Goal: Find contact information

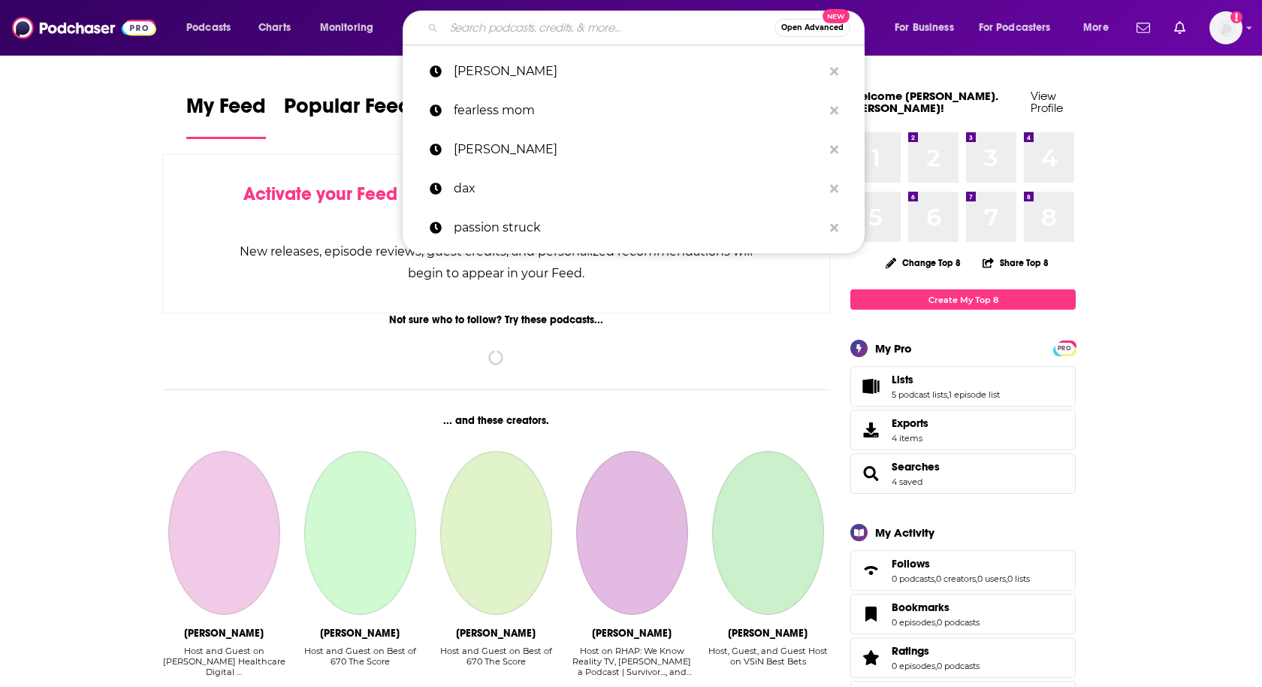
click at [501, 33] on input "Search podcasts, credits, & more..." at bounding box center [609, 28] width 331 height 24
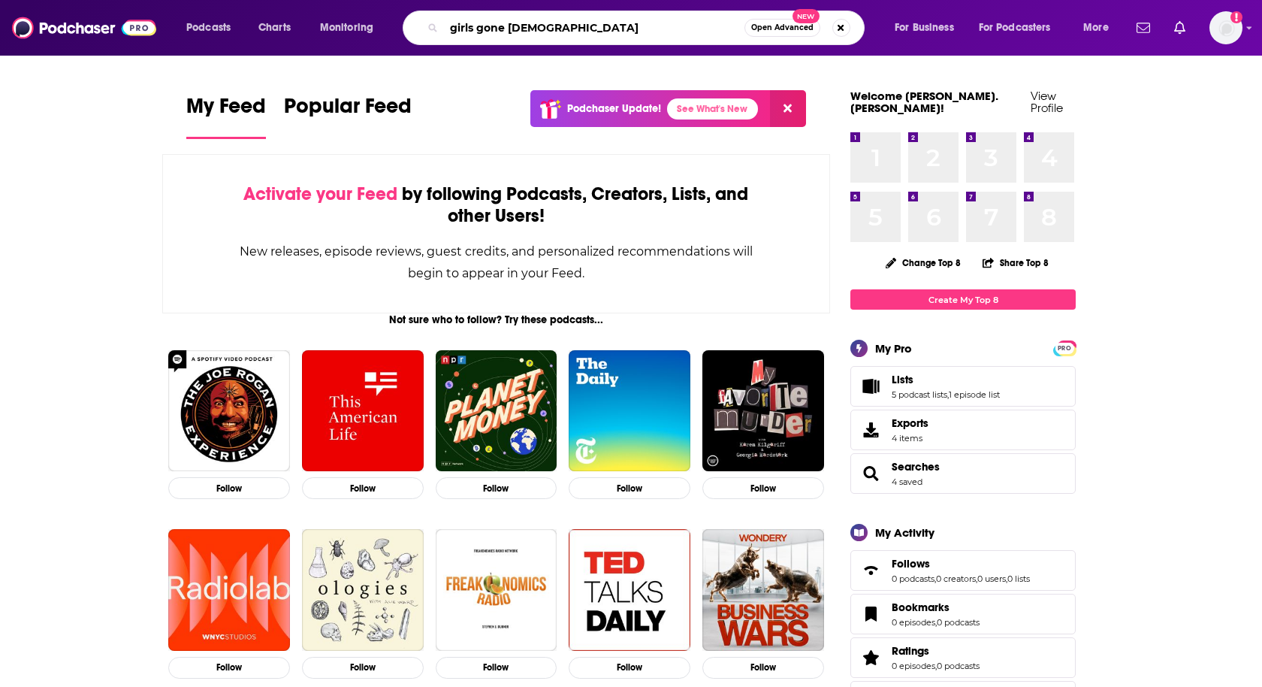
type input "girls gone [DEMOGRAPHIC_DATA]"
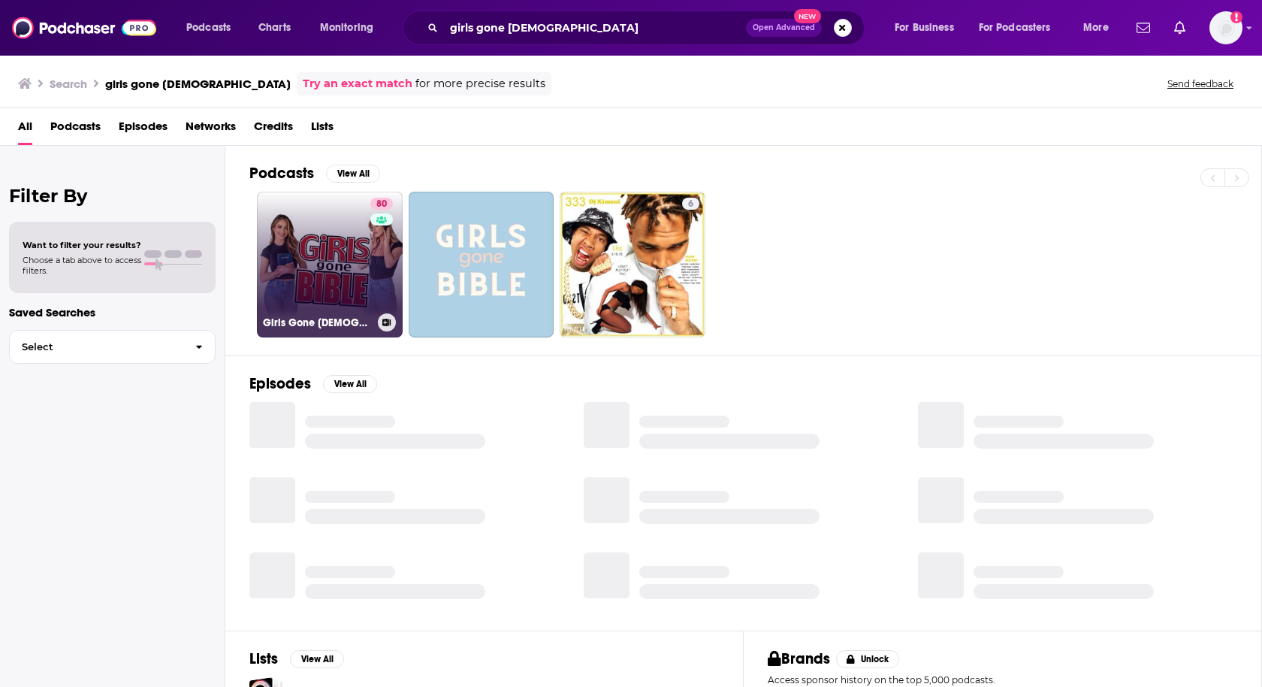
click at [307, 244] on link "80 Girls Gone [DEMOGRAPHIC_DATA]" at bounding box center [330, 265] width 146 height 146
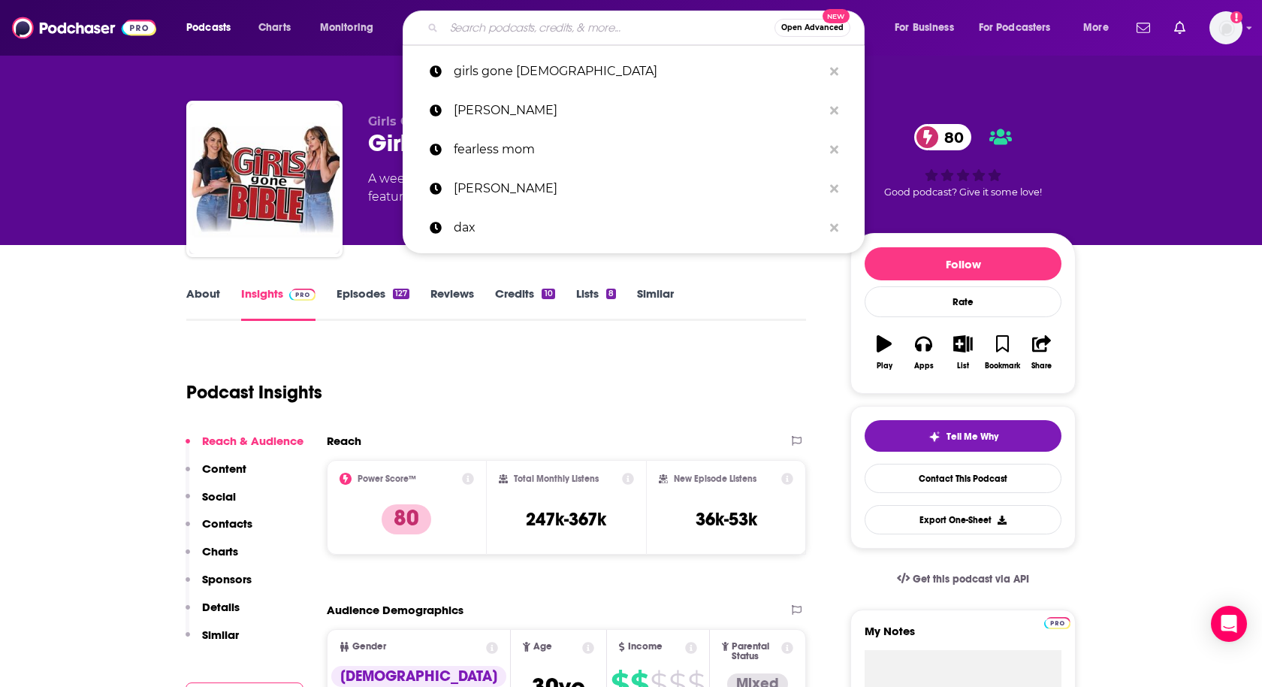
click at [570, 26] on input "Search podcasts, credits, & more..." at bounding box center [609, 28] width 331 height 24
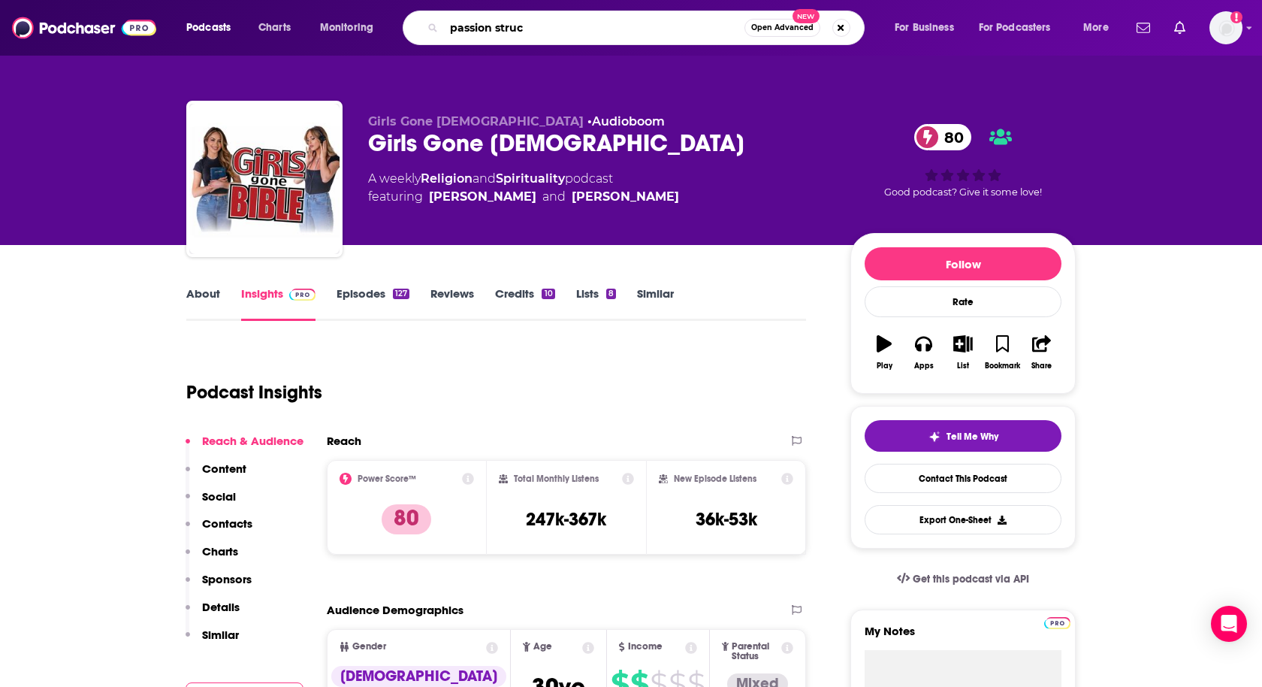
type input "passion struck"
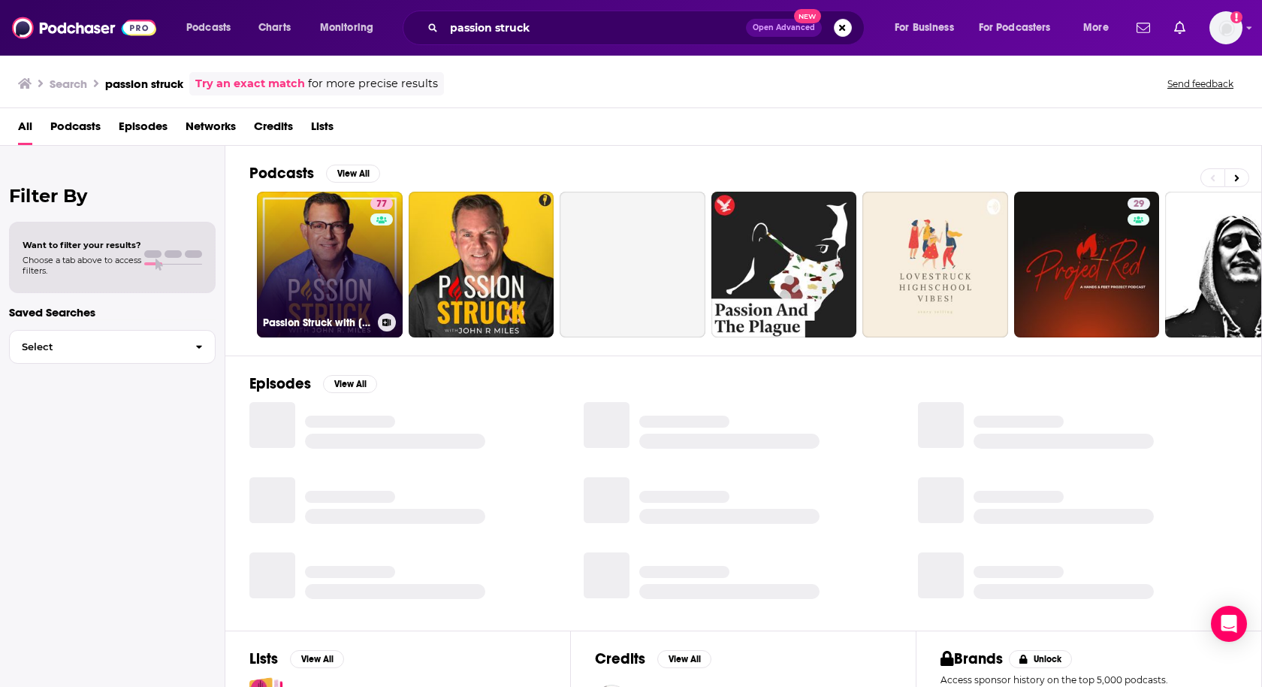
click at [306, 250] on link "77 Passion Struck with [PERSON_NAME]" at bounding box center [330, 265] width 146 height 146
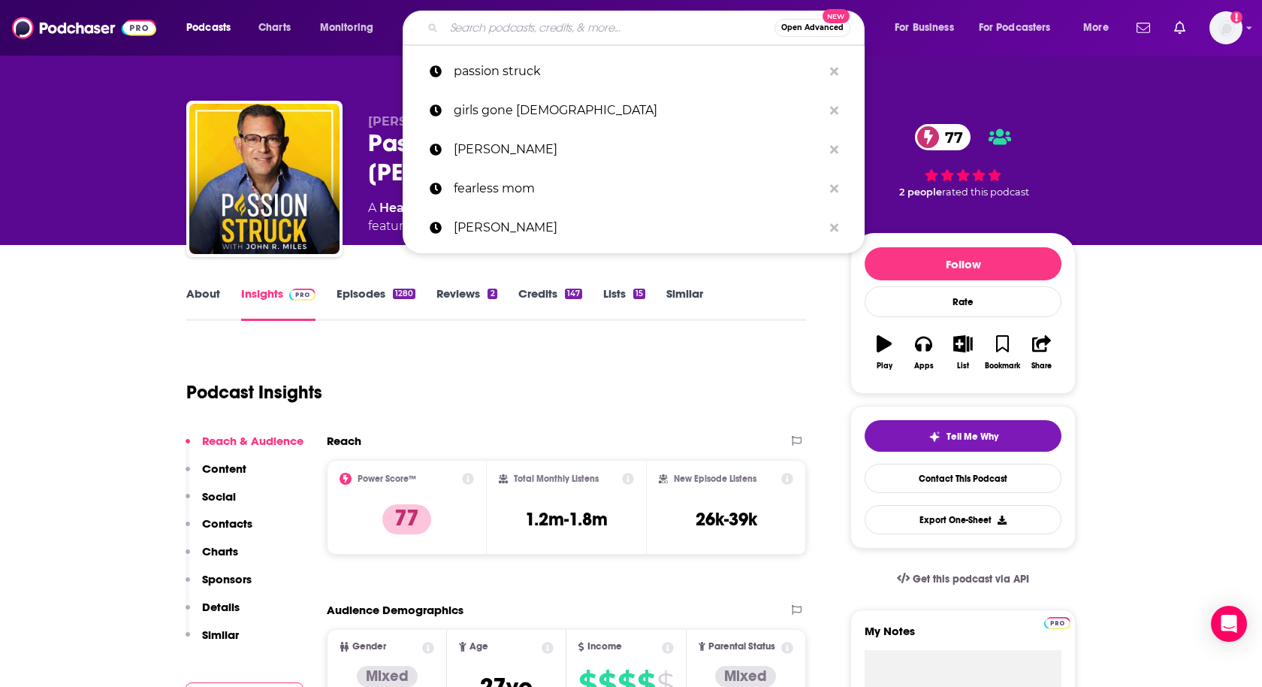
click at [633, 32] on input "Search podcasts, credits, & more..." at bounding box center [609, 28] width 331 height 24
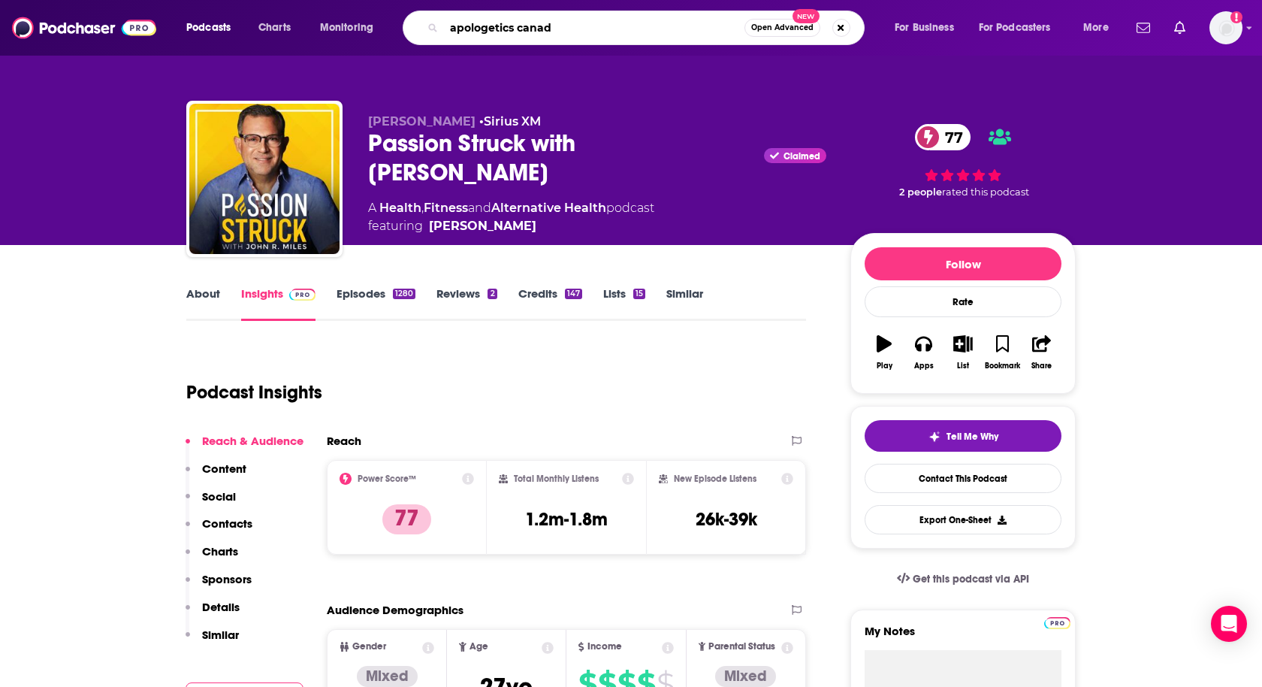
type input "apologetics canada"
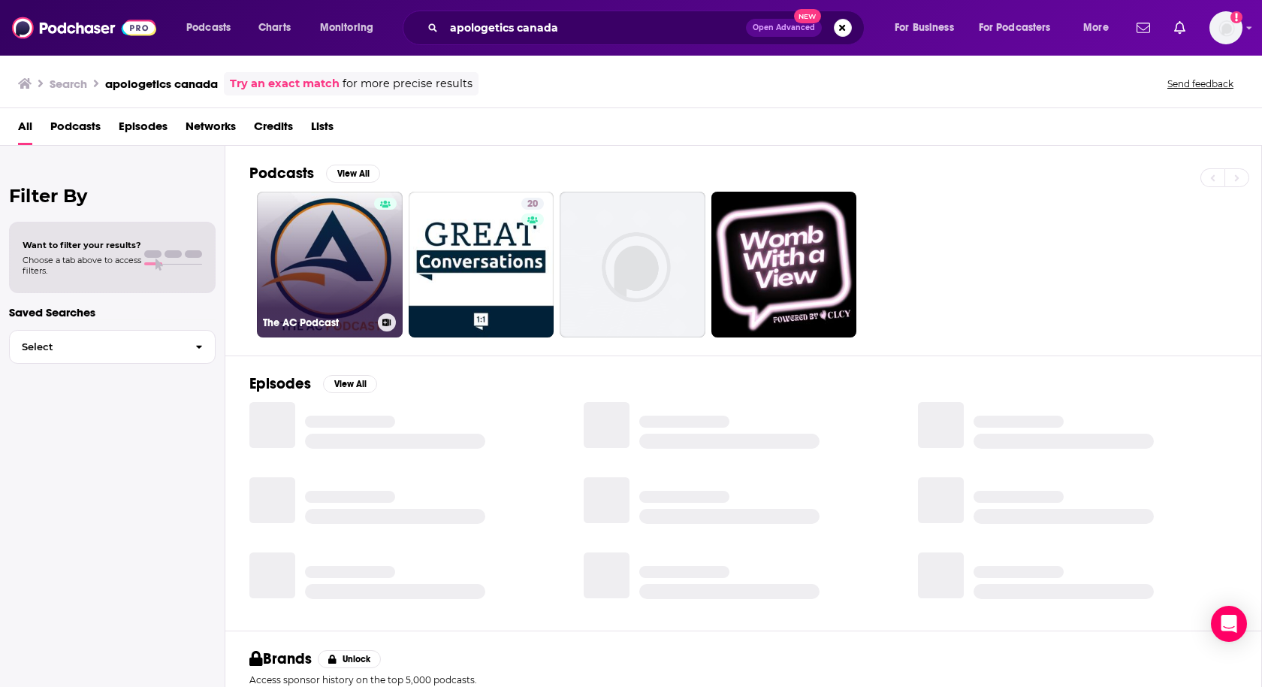
click at [343, 269] on link "The AC Podcast" at bounding box center [330, 265] width 146 height 146
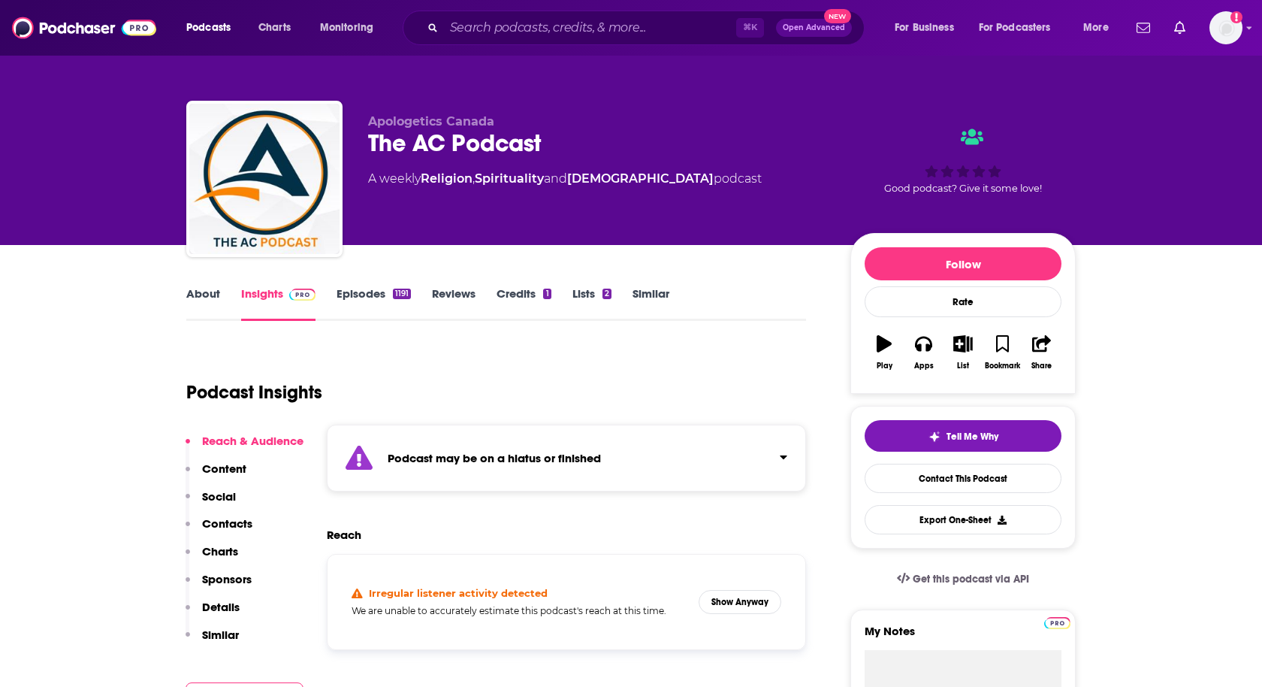
click at [379, 299] on link "Episodes 1191" at bounding box center [374, 303] width 74 height 35
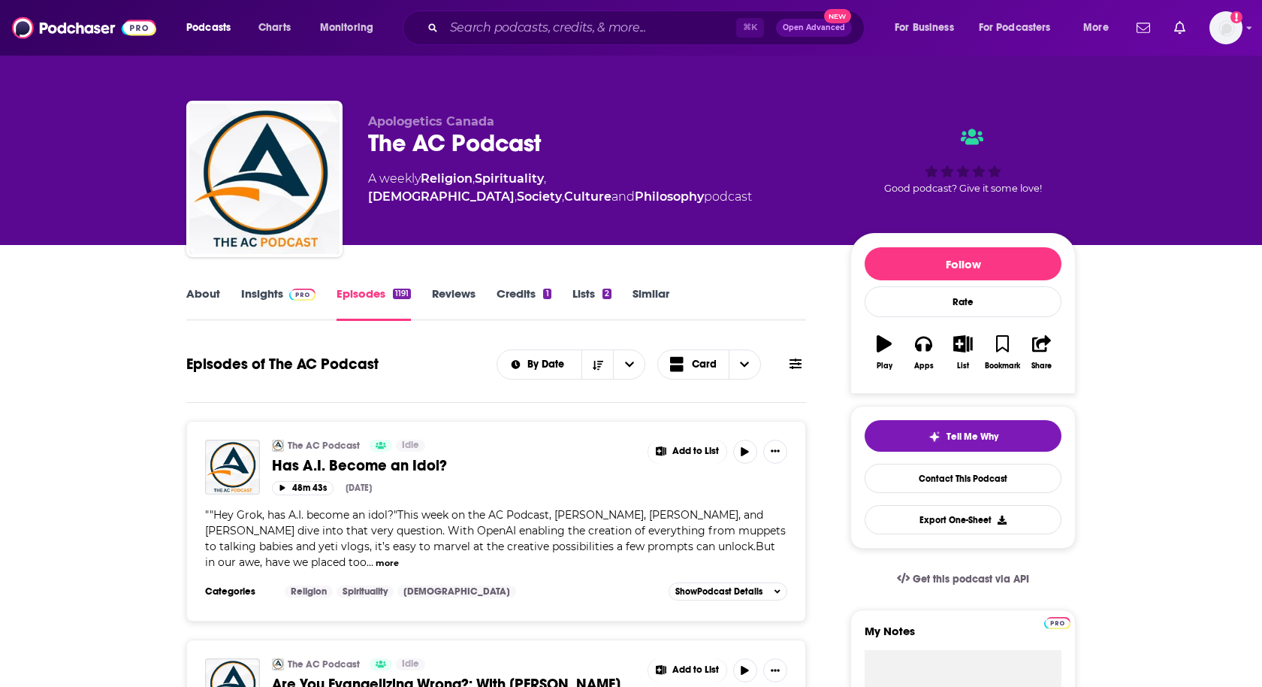
click at [251, 289] on link "Insights" at bounding box center [278, 303] width 74 height 35
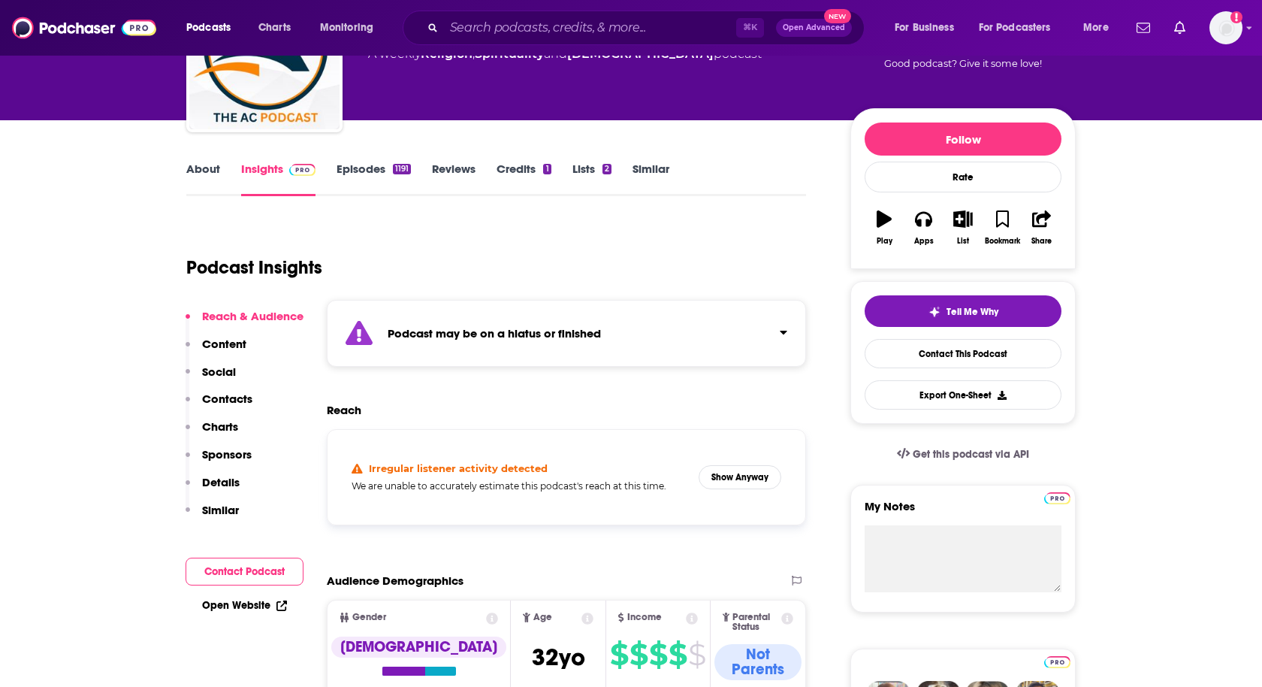
scroll to position [132, 0]
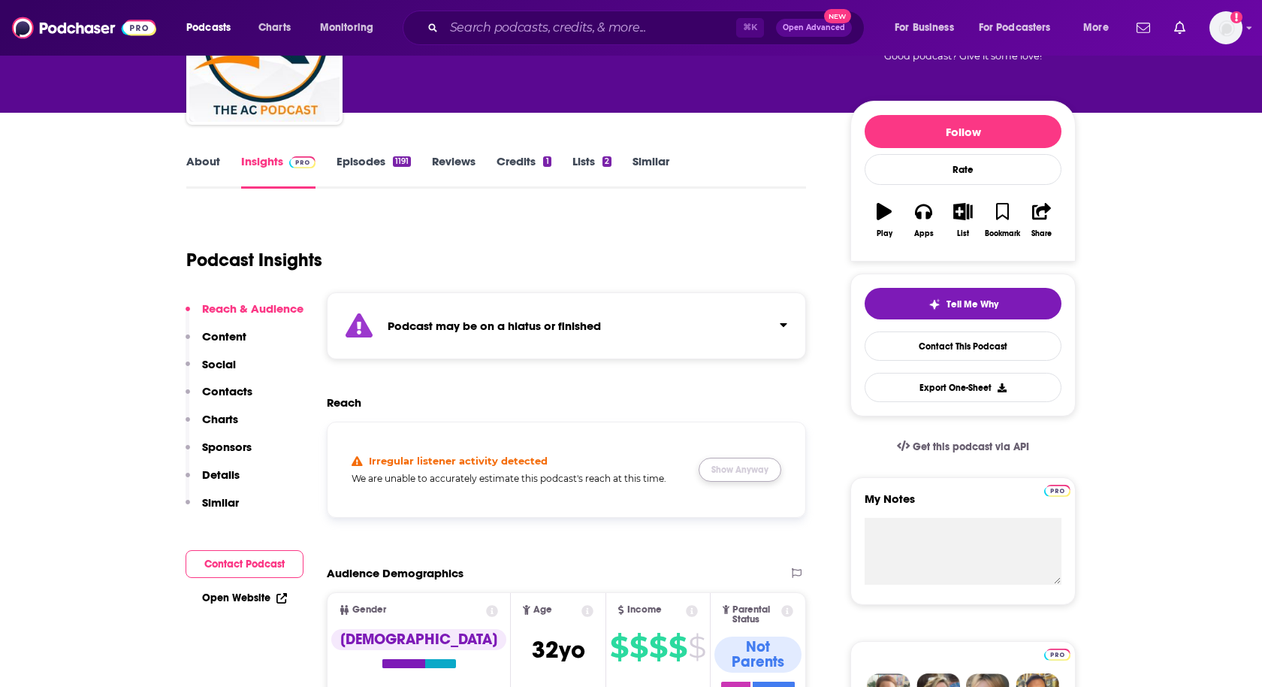
click at [721, 468] on button "Show Anyway" at bounding box center [740, 470] width 83 height 24
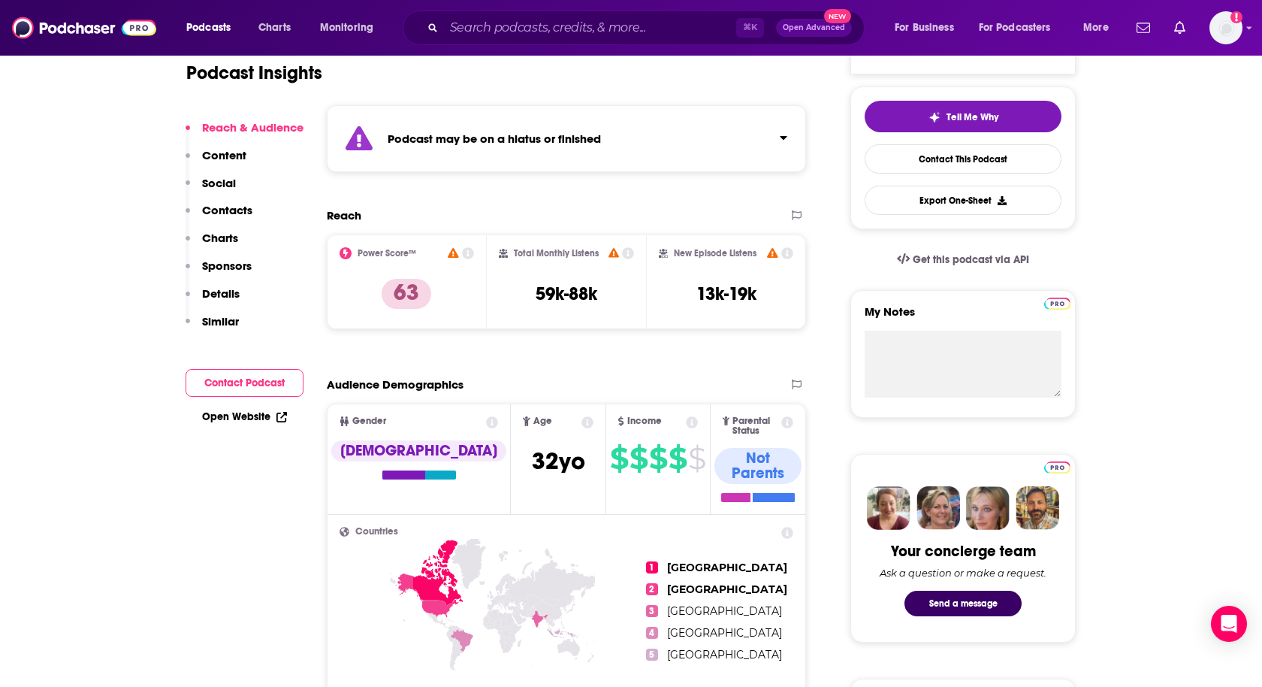
scroll to position [344, 0]
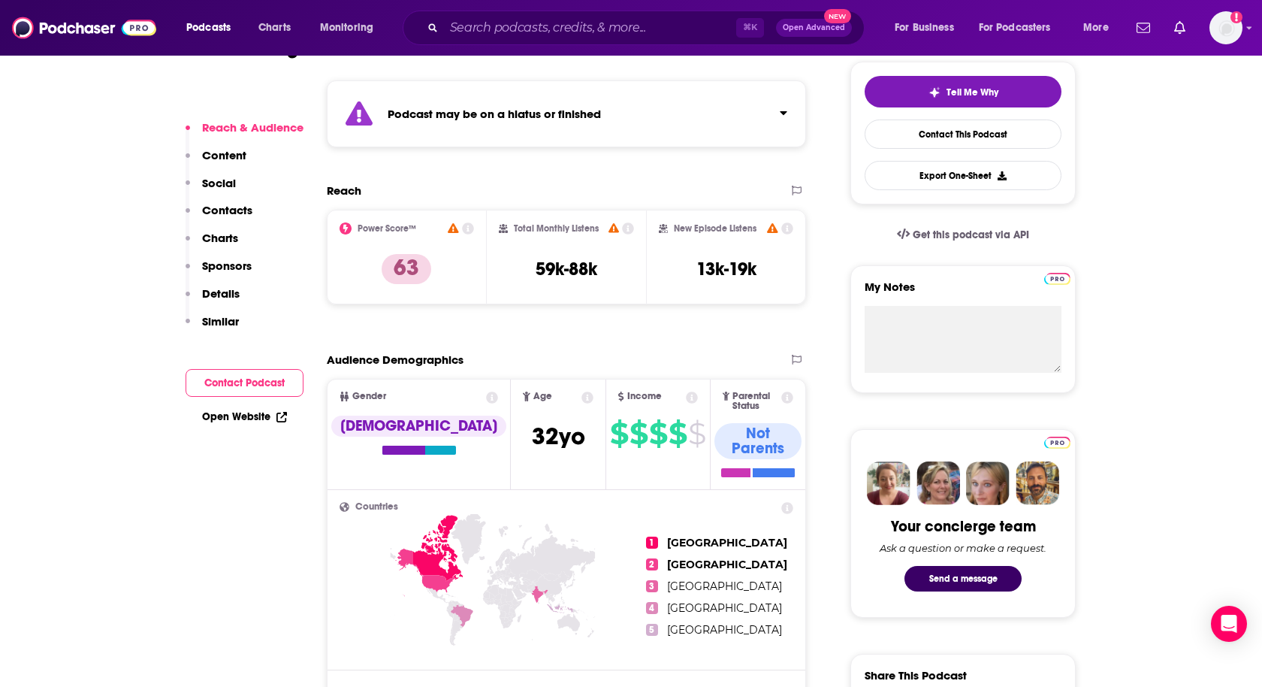
click at [215, 209] on p "Contacts" at bounding box center [227, 210] width 50 height 14
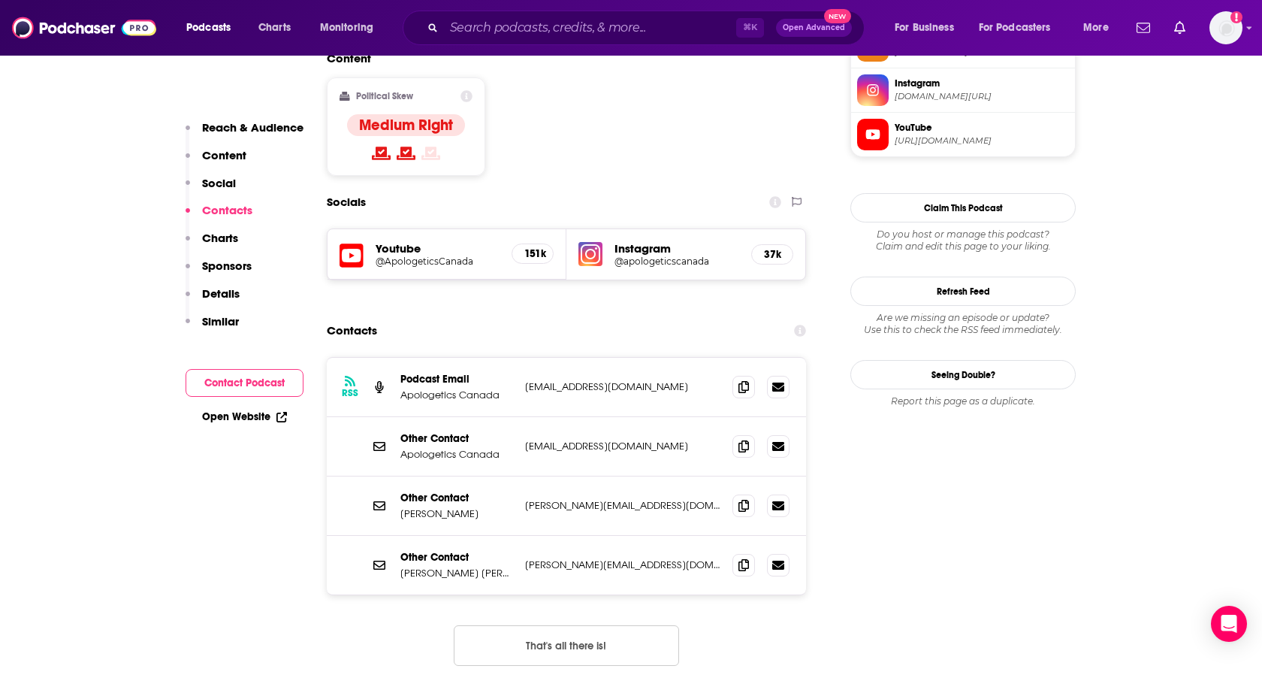
click at [216, 180] on p "Social" at bounding box center [219, 183] width 34 height 14
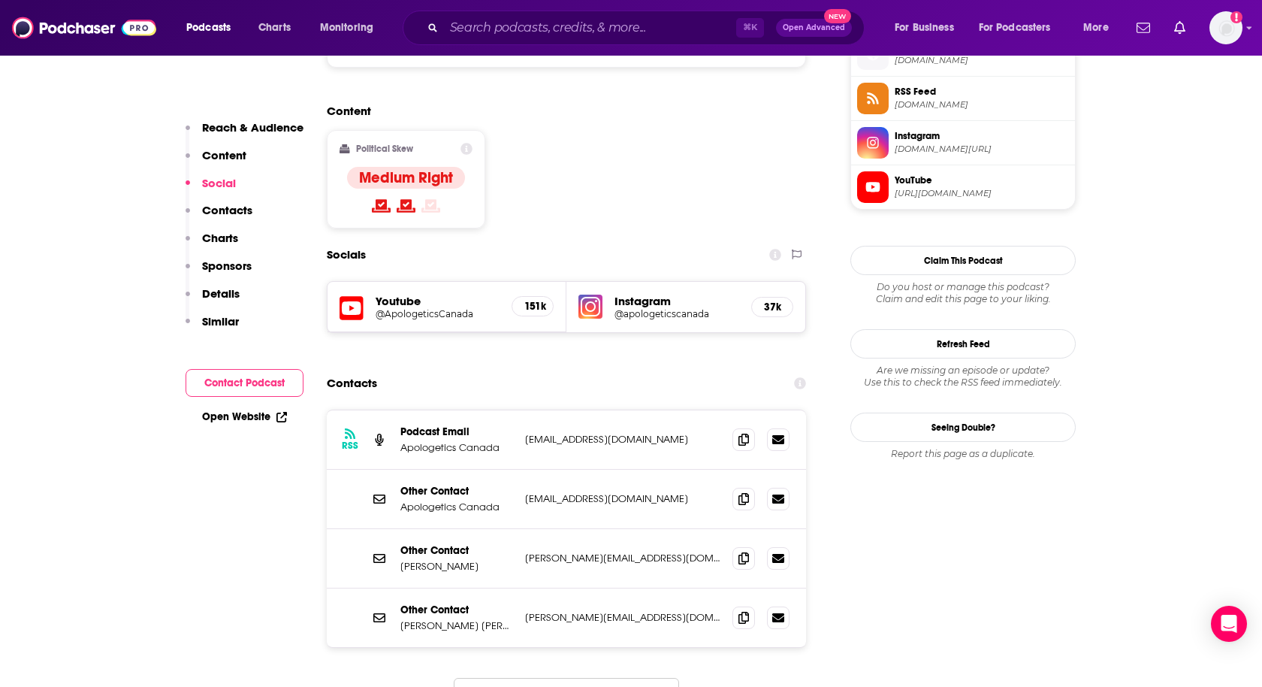
scroll to position [1200, 0]
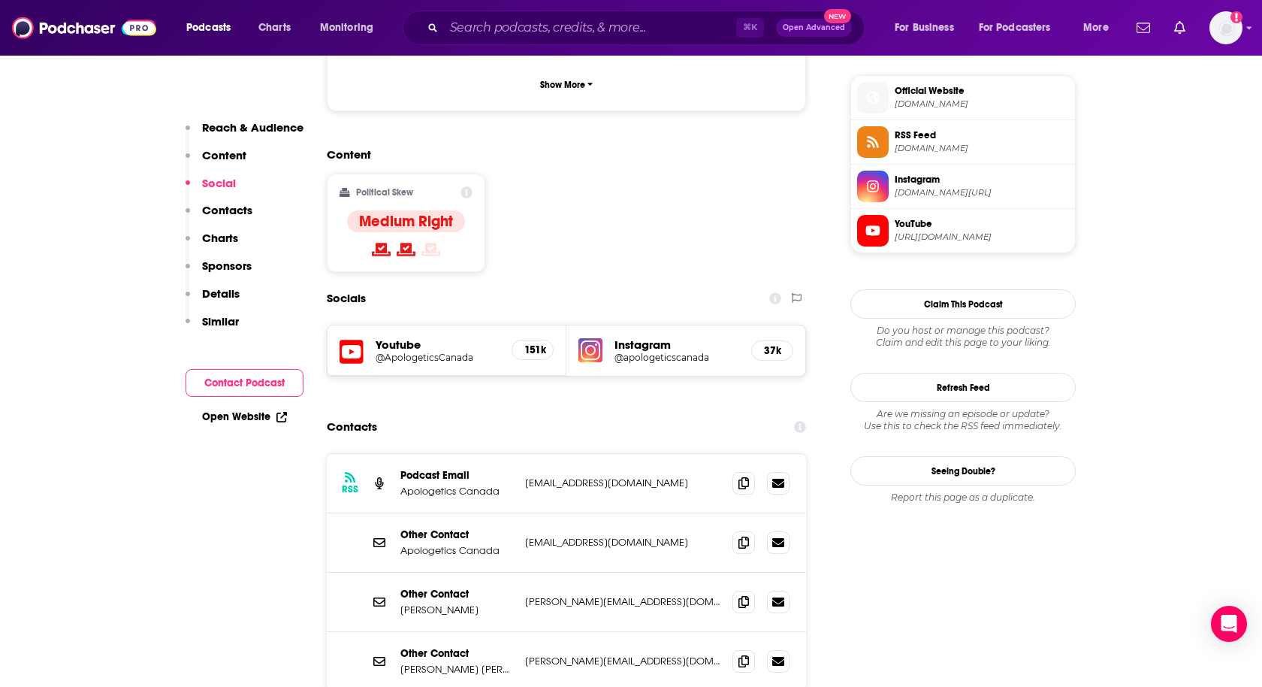
click at [650, 337] on h5 "Instagram" at bounding box center [677, 344] width 125 height 14
click at [766, 344] on h5 "37k" at bounding box center [772, 350] width 17 height 13
click at [609, 325] on div "Instagram @apologeticscanada 37k" at bounding box center [686, 350] width 239 height 50
click at [588, 338] on img at bounding box center [591, 350] width 24 height 24
click at [1216, 26] on img "Logged in as heidi.egloff" at bounding box center [1226, 27] width 33 height 33
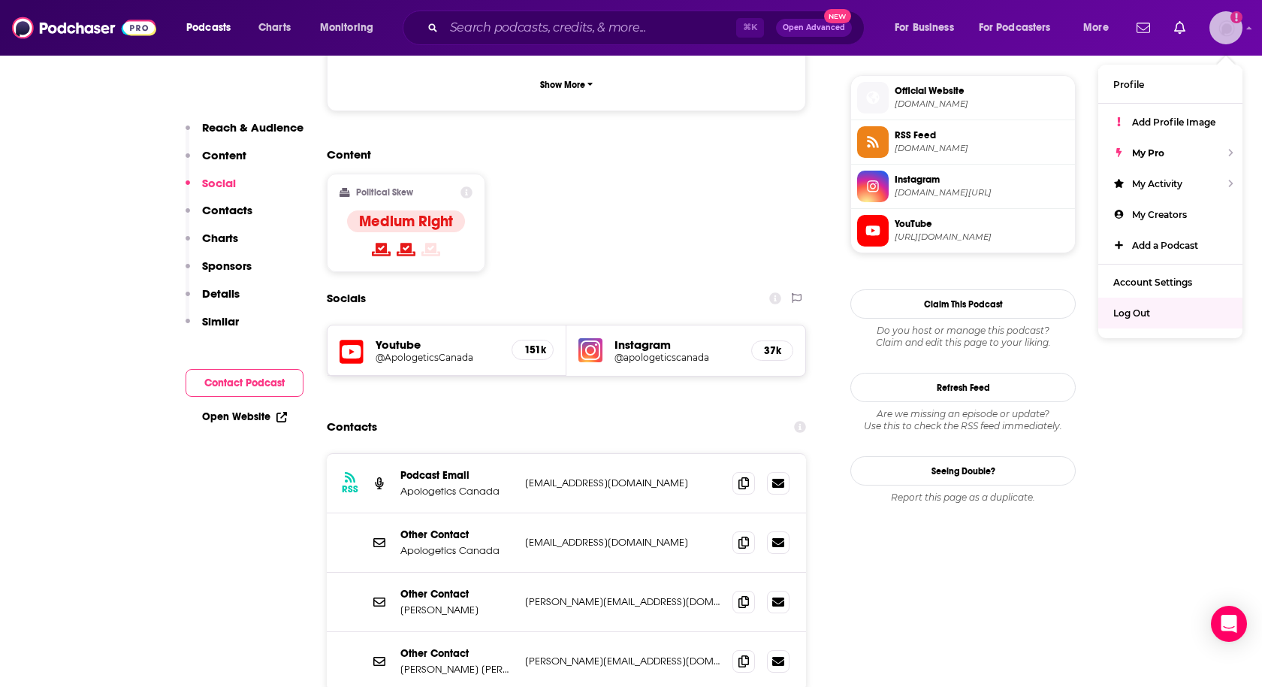
click at [1134, 310] on span "Log Out" at bounding box center [1132, 312] width 37 height 11
